Goal: Task Accomplishment & Management: Use online tool/utility

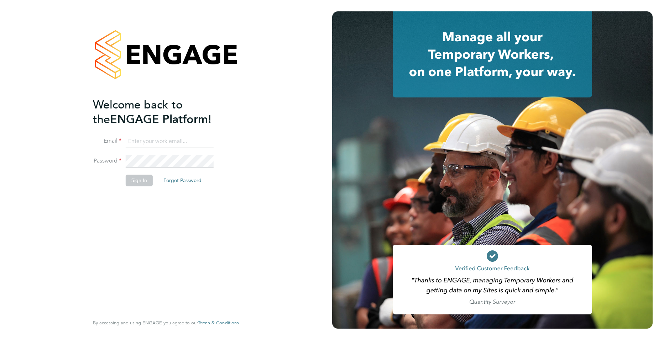
click at [175, 140] on input at bounding box center [170, 141] width 88 height 13
type input "[PERSON_NAME][EMAIL_ADDRESS][PERSON_NAME][DOMAIN_NAME]"
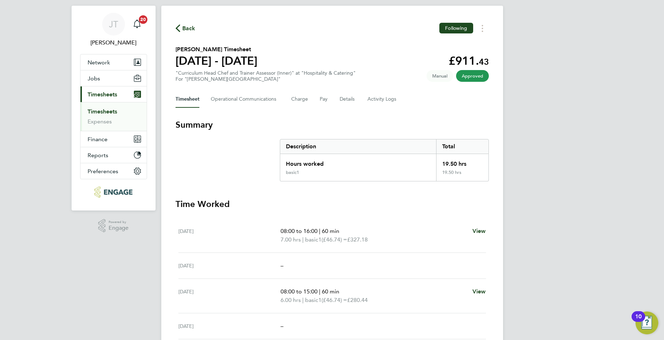
scroll to position [8, 0]
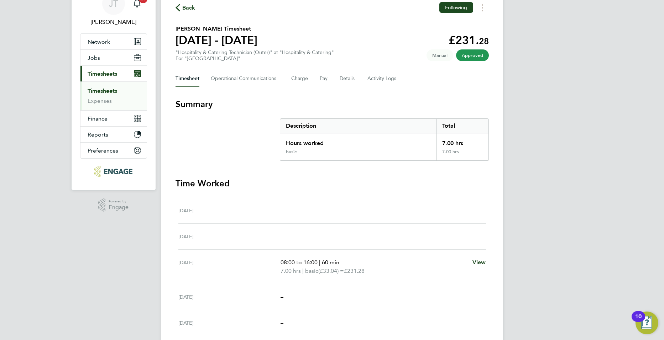
scroll to position [40, 0]
